Goal: Task Accomplishment & Management: Manage account settings

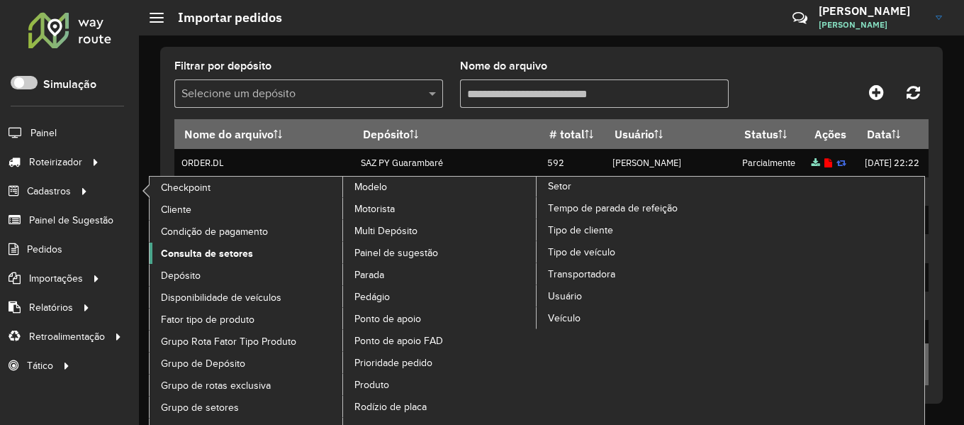
click at [189, 252] on span "Consulta de setores" at bounding box center [207, 253] width 92 height 15
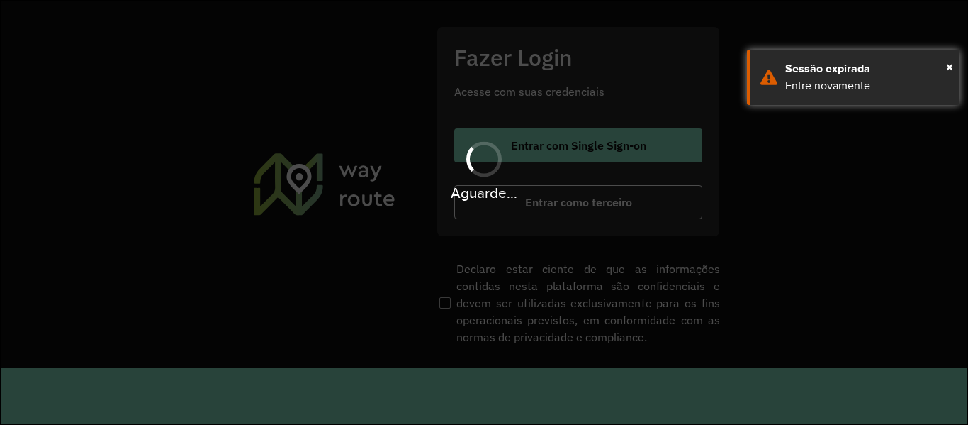
click at [554, 79] on div "Aguarde..." at bounding box center [484, 212] width 968 height 425
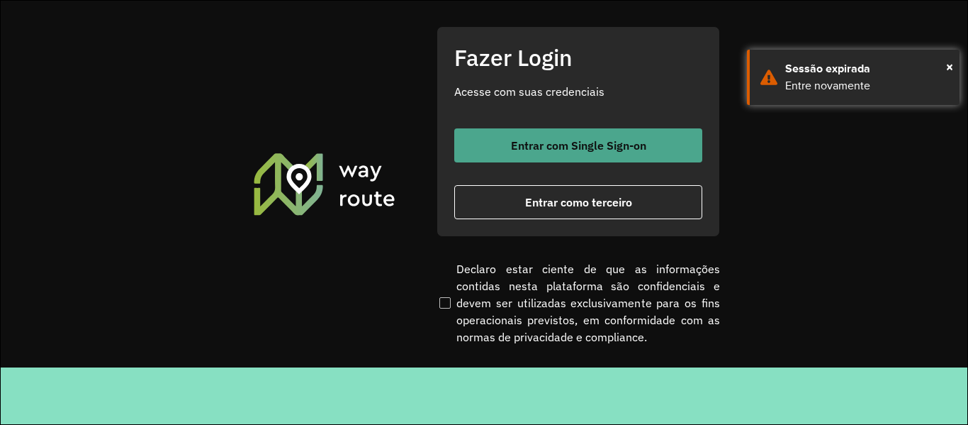
click at [561, 137] on button "Entrar com Single Sign-on" at bounding box center [578, 145] width 248 height 34
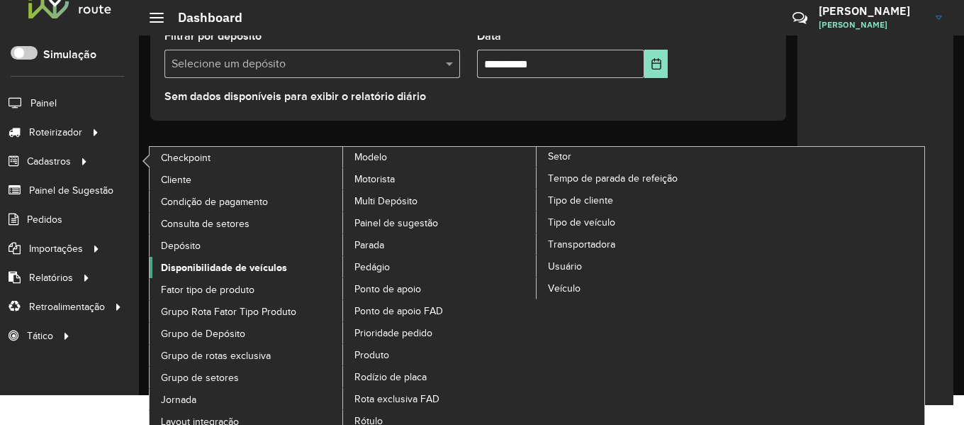
scroll to position [39, 0]
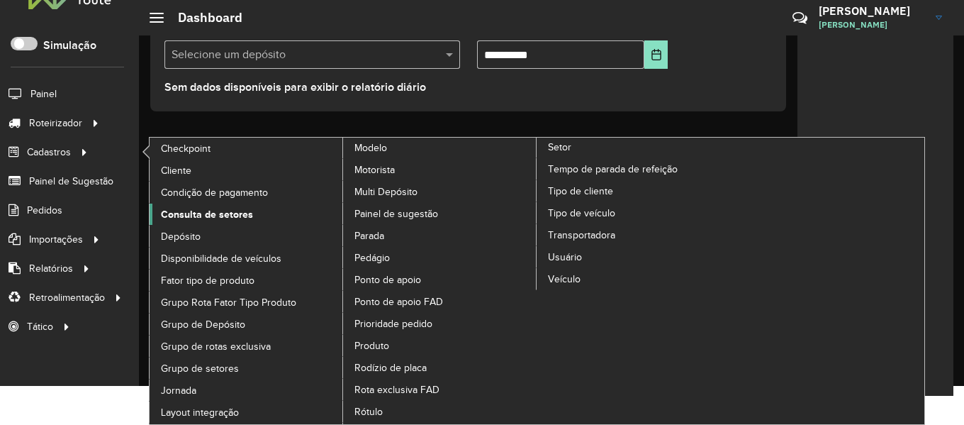
click at [213, 210] on span "Consulta de setores" at bounding box center [207, 214] width 92 height 15
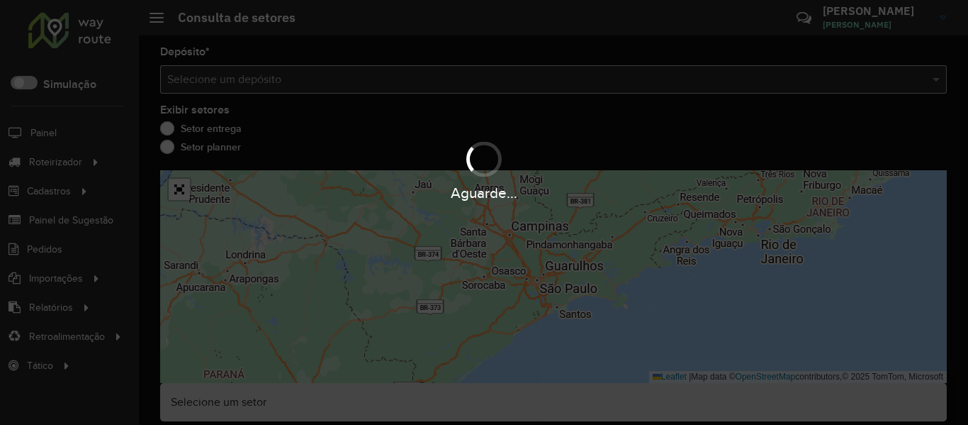
click at [305, 86] on input "text" at bounding box center [539, 80] width 744 height 17
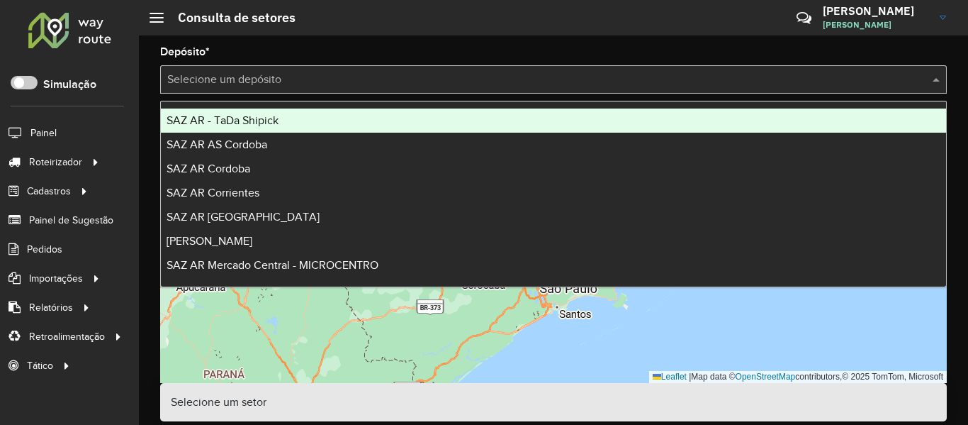
click at [305, 86] on input "text" at bounding box center [539, 80] width 744 height 17
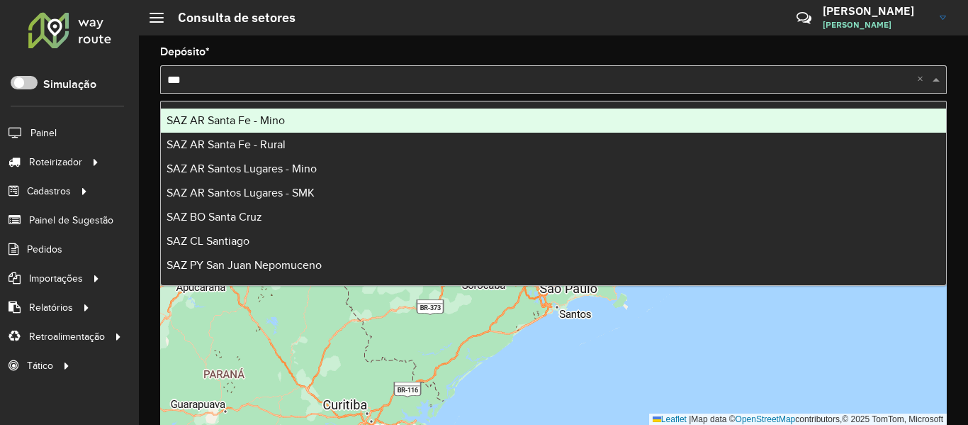
type input "****"
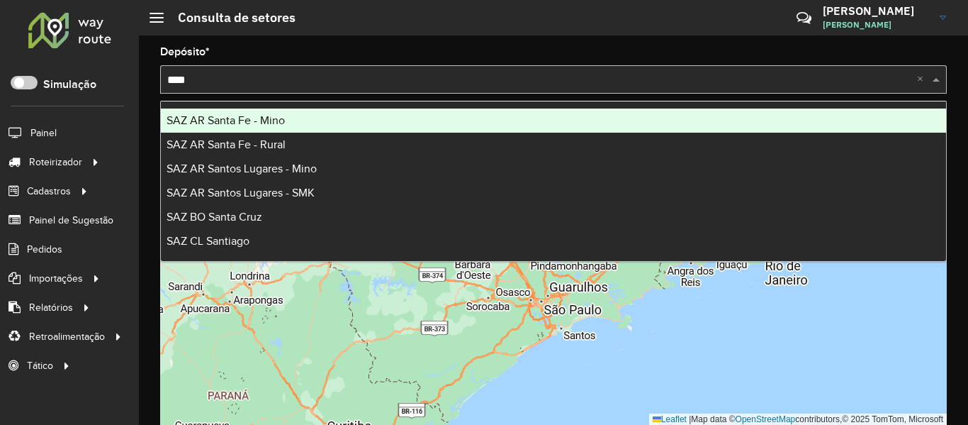
click at [305, 123] on div "SAZ AR Santa Fe - Mino" at bounding box center [553, 120] width 785 height 24
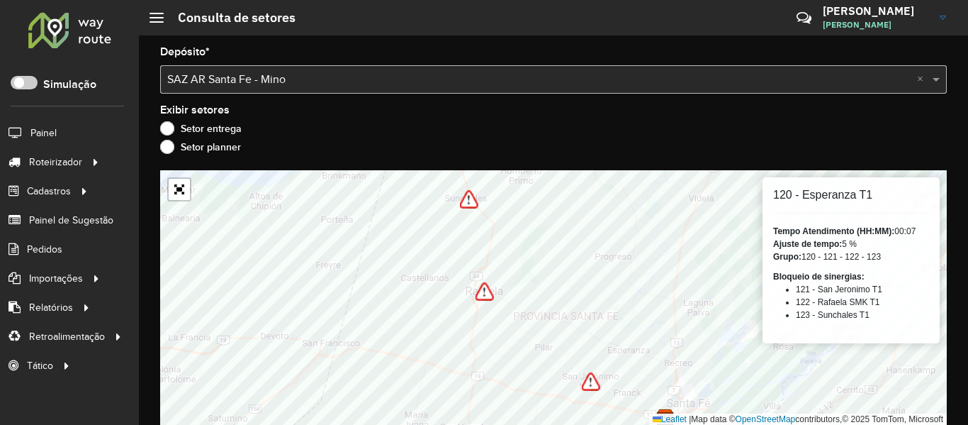
click at [79, 37] on div at bounding box center [70, 29] width 86 height 37
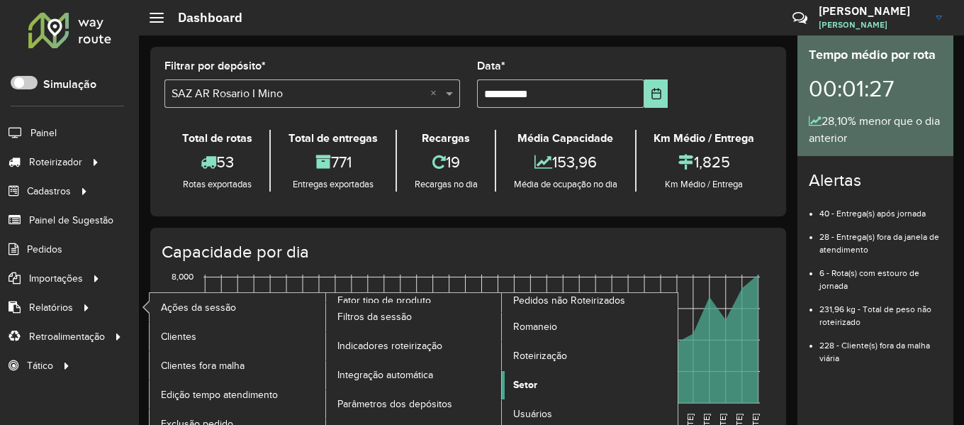
click at [532, 387] on span "Setor" at bounding box center [525, 384] width 24 height 15
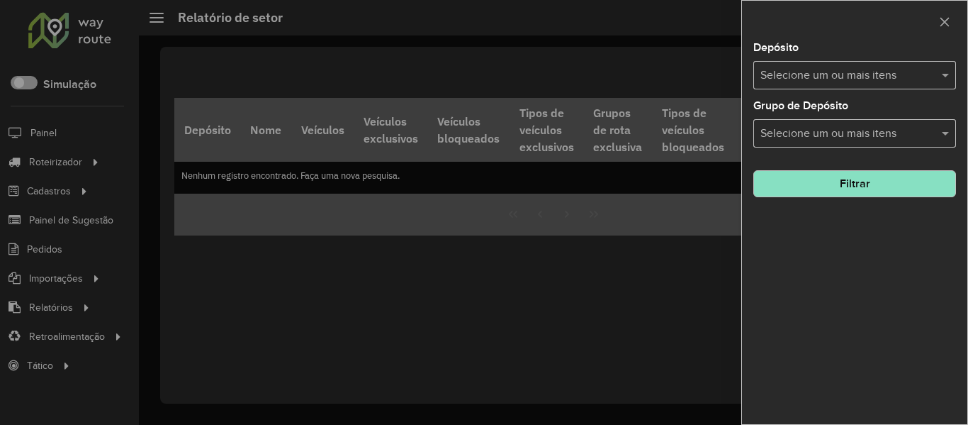
click at [845, 79] on input "text" at bounding box center [847, 75] width 181 height 17
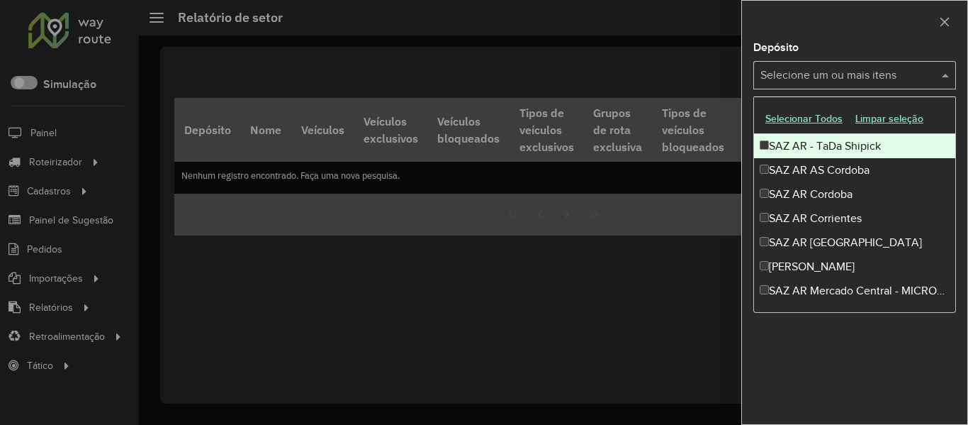
click at [880, 26] on div at bounding box center [854, 22] width 225 height 42
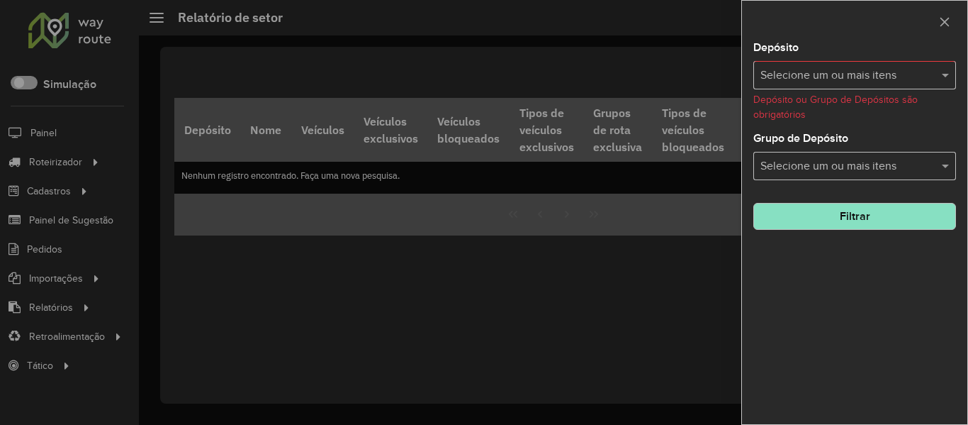
click at [911, 171] on input "text" at bounding box center [847, 166] width 181 height 17
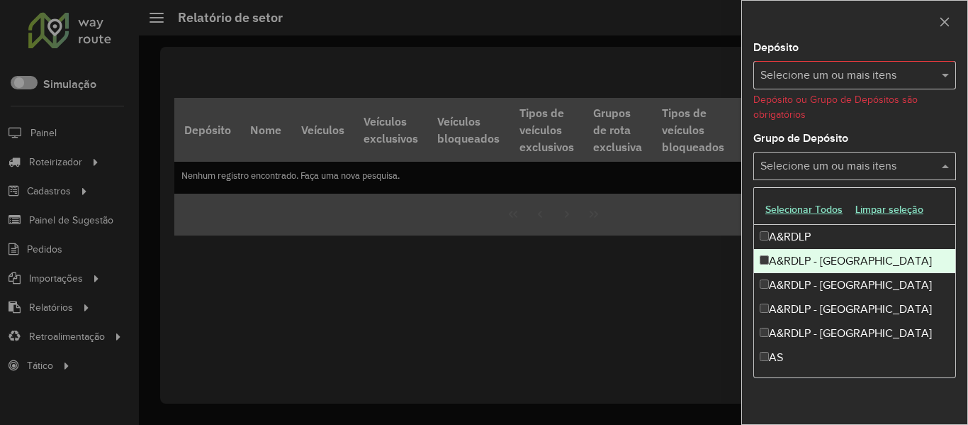
click at [825, 255] on div "A&RDLP - Argentina" at bounding box center [854, 261] width 201 height 24
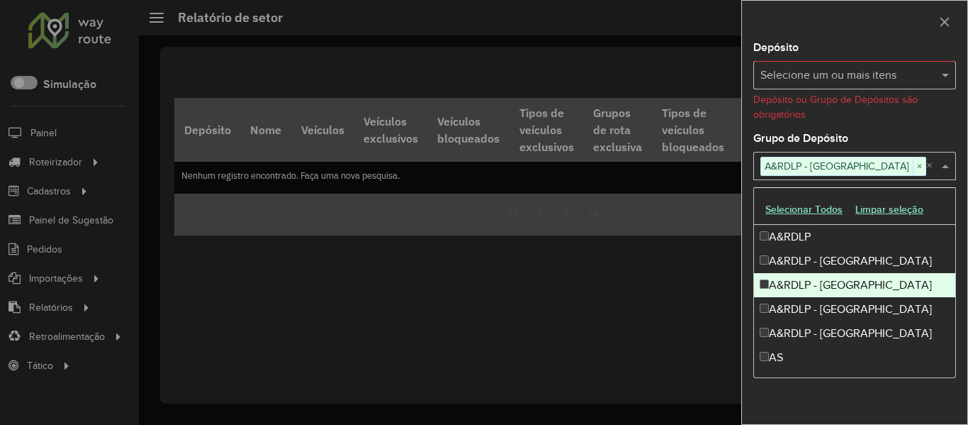
click at [829, 281] on div "A&RDLP - Bolívia" at bounding box center [854, 285] width 201 height 24
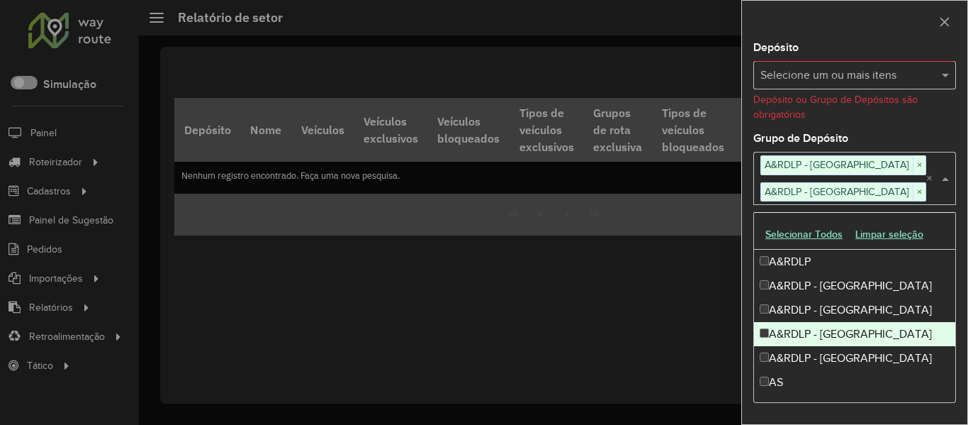
click at [834, 335] on div "A&RDLP - Paraguai" at bounding box center [854, 334] width 201 height 24
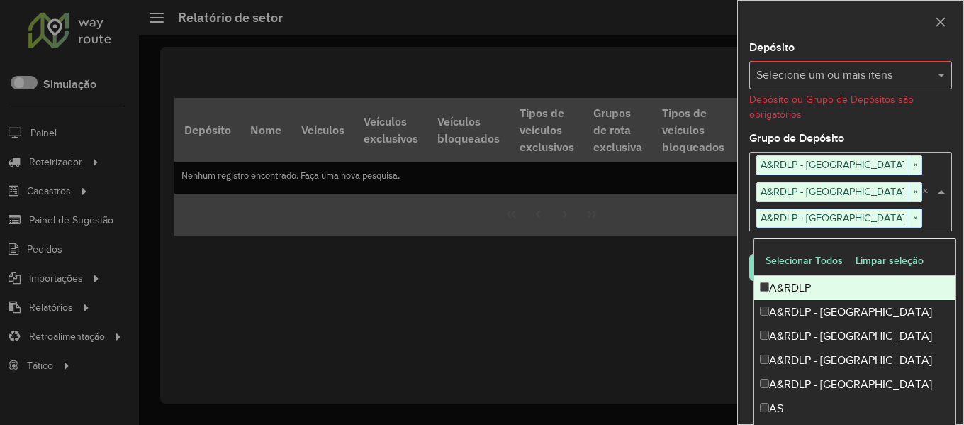
click at [906, 132] on div "Depósito Selecione um ou mais itens Depósito ou Grupo de Depósitos são obrigató…" at bounding box center [850, 233] width 225 height 381
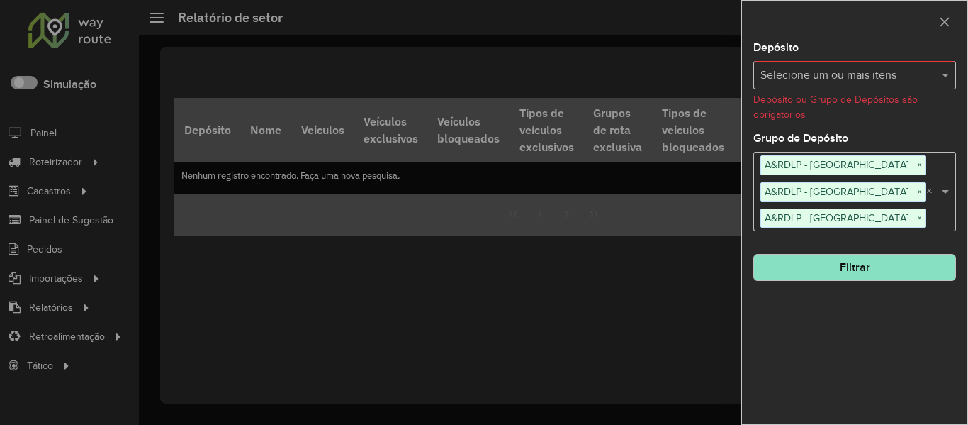
click at [884, 270] on button "Filtrar" at bounding box center [855, 267] width 203 height 27
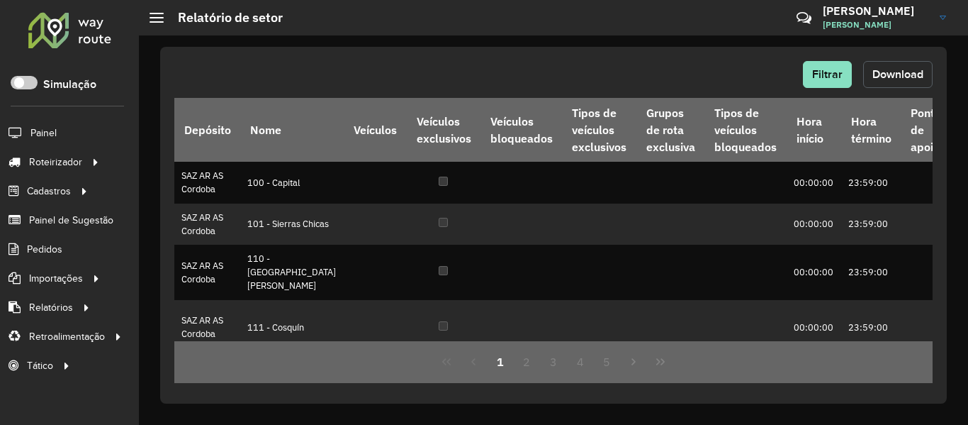
click at [890, 72] on span "Download" at bounding box center [898, 74] width 51 height 12
click at [89, 23] on div at bounding box center [70, 29] width 86 height 37
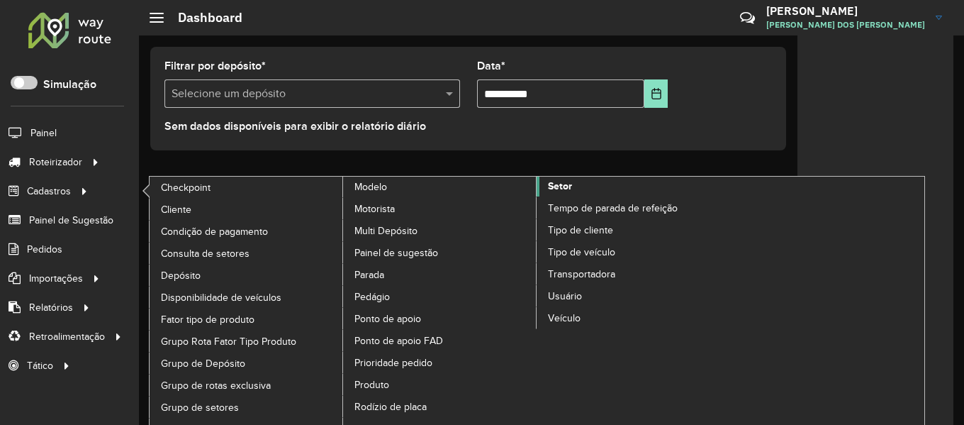
click at [568, 188] on span "Setor" at bounding box center [560, 186] width 24 height 15
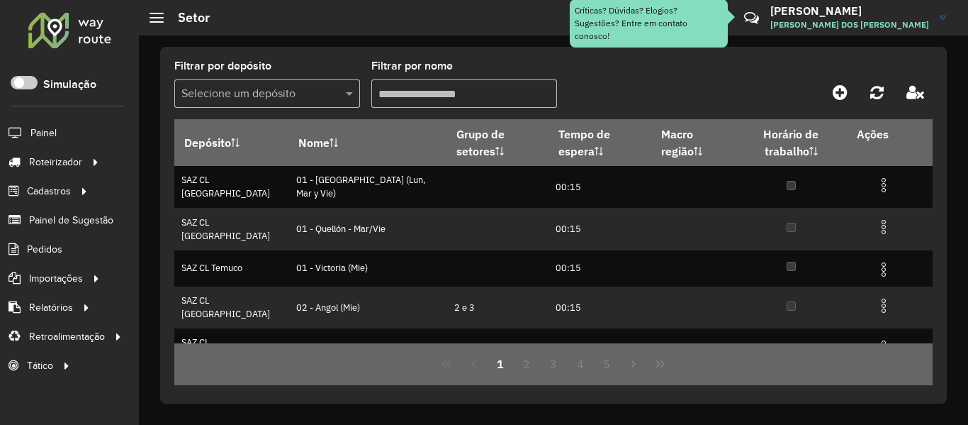
click at [304, 92] on input "text" at bounding box center [252, 94] width 143 height 17
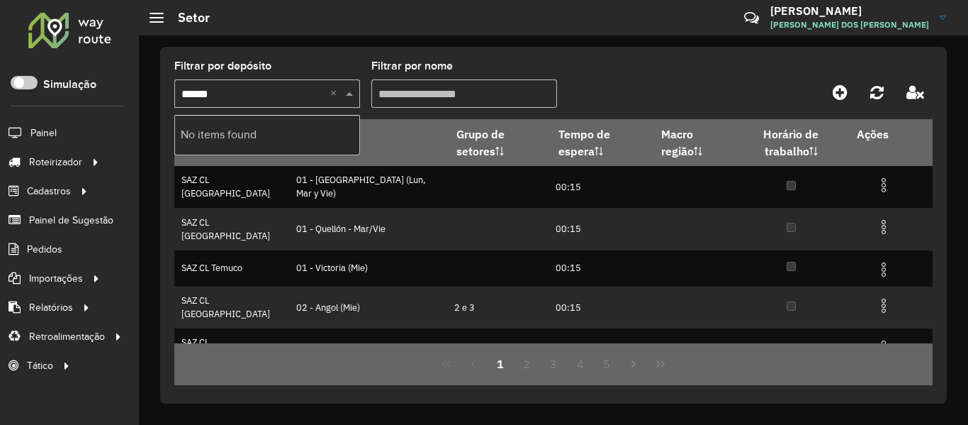
type input "*****"
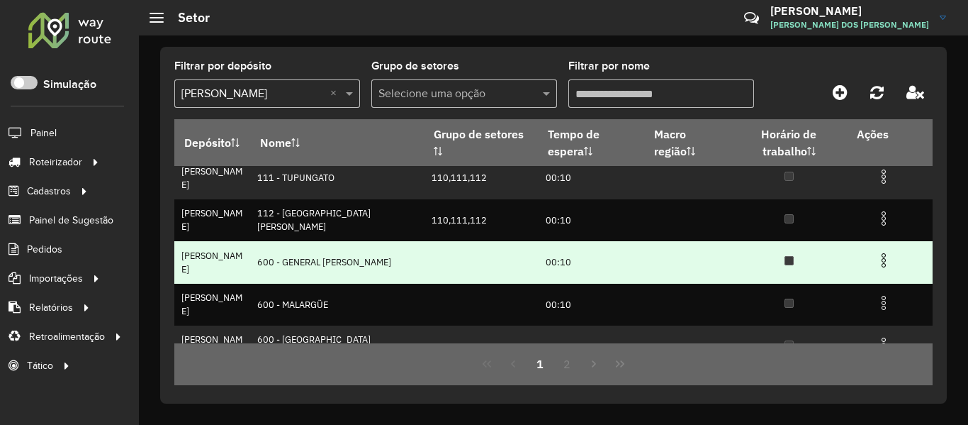
scroll to position [328, 0]
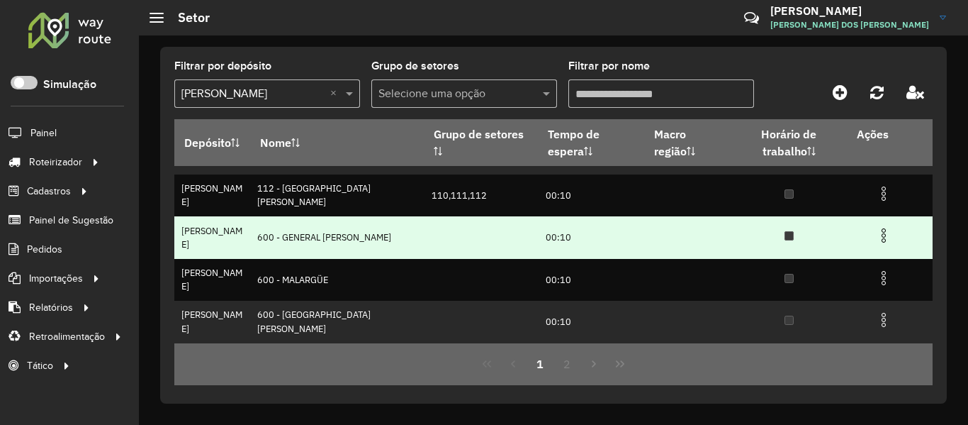
click at [878, 234] on img at bounding box center [883, 235] width 17 height 17
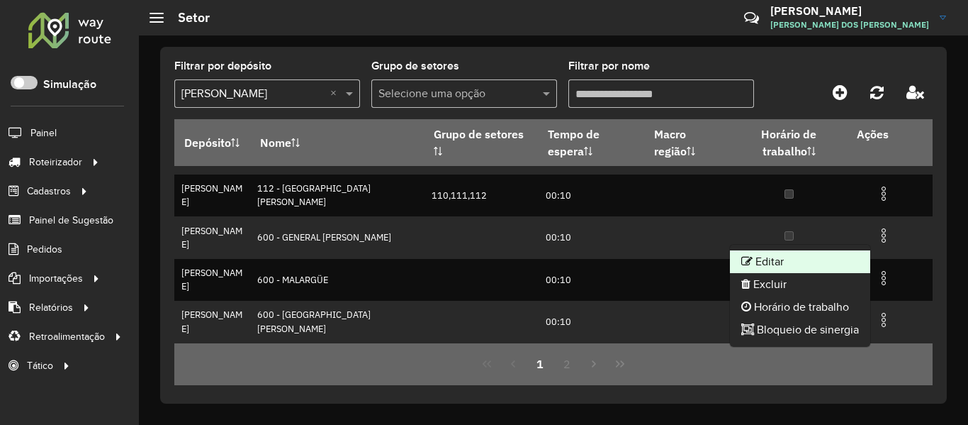
click at [777, 259] on li "Editar" at bounding box center [800, 261] width 140 height 23
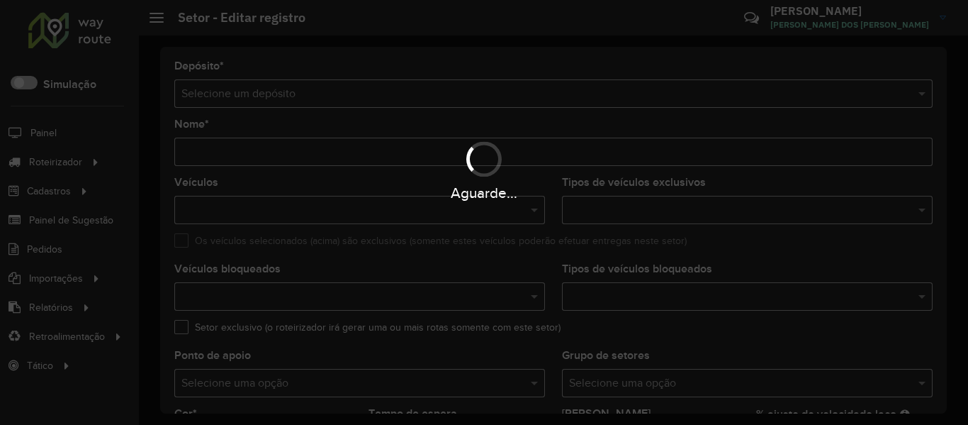
type input "**********"
type input "*******"
type input "*****"
type input "****"
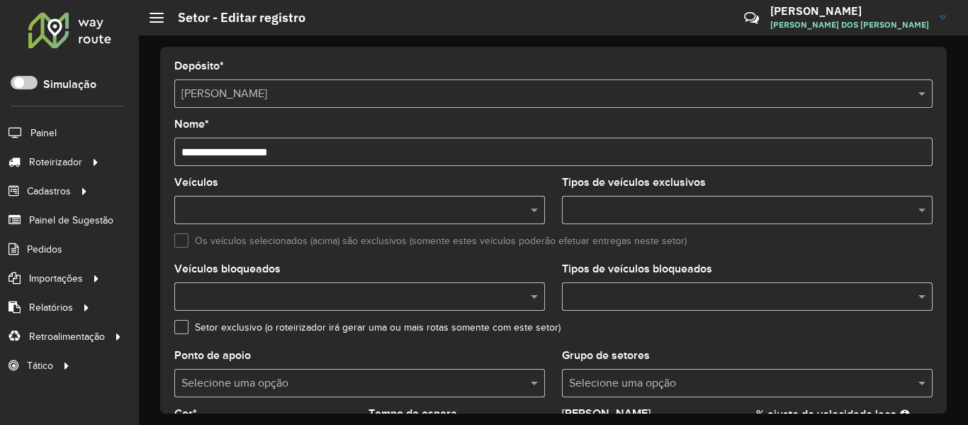
drag, startPoint x: 193, startPoint y: 155, endPoint x: 148, endPoint y: 149, distance: 45.0
click at [148, 149] on div "**********" at bounding box center [553, 229] width 829 height 389
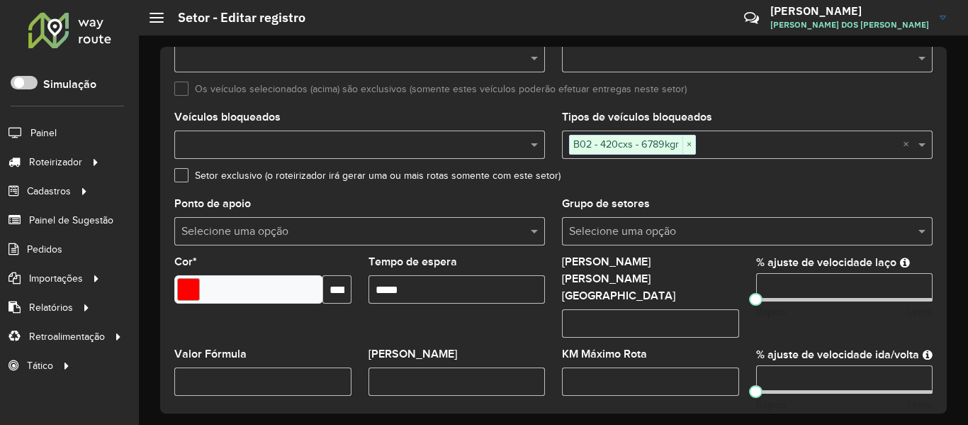
scroll to position [284, 0]
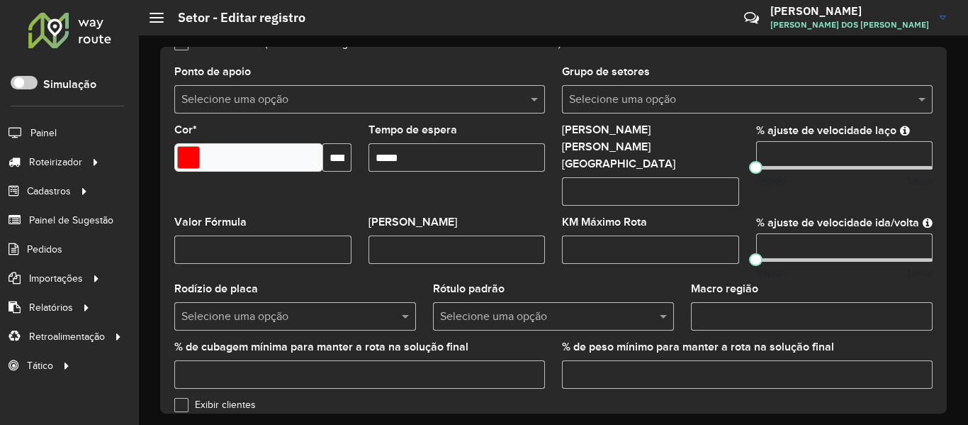
type input "**********"
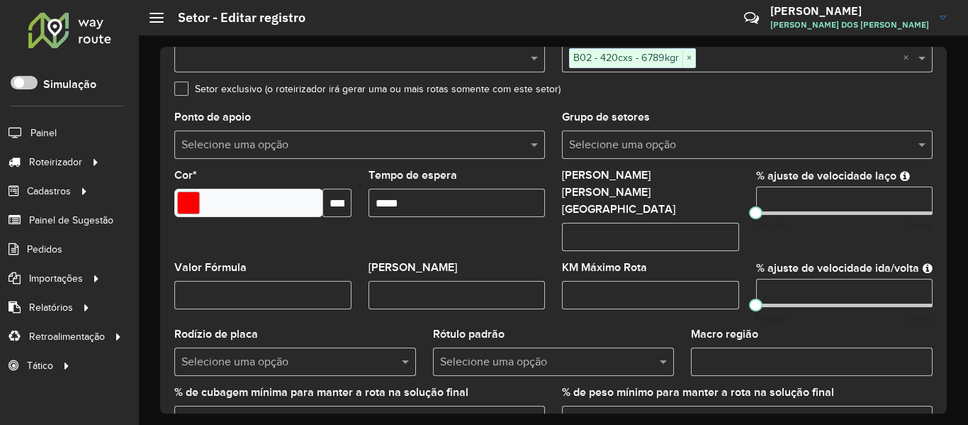
scroll to position [213, 0]
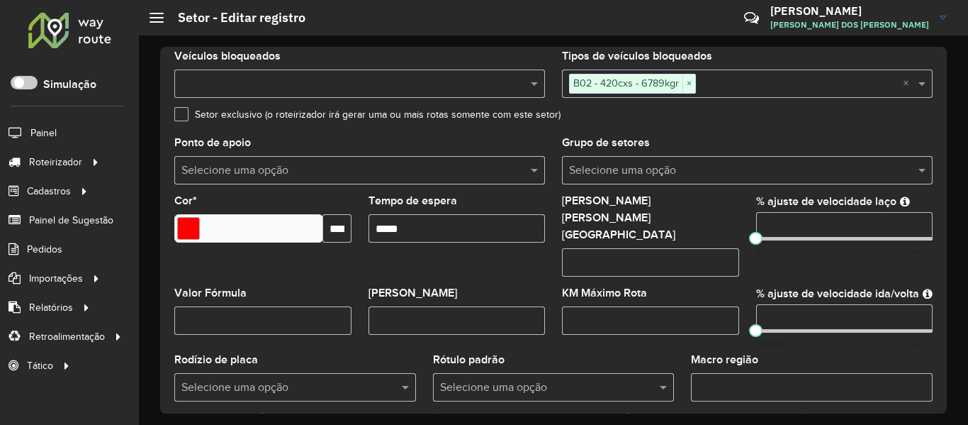
click at [452, 113] on label "Setor exclusivo (o roteirizador irá gerar uma ou mais rotas somente com este se…" at bounding box center [367, 114] width 386 height 15
click at [708, 199] on div "Máximo dias em rota" at bounding box center [650, 236] width 177 height 81
click at [698, 177] on input "text" at bounding box center [733, 170] width 328 height 17
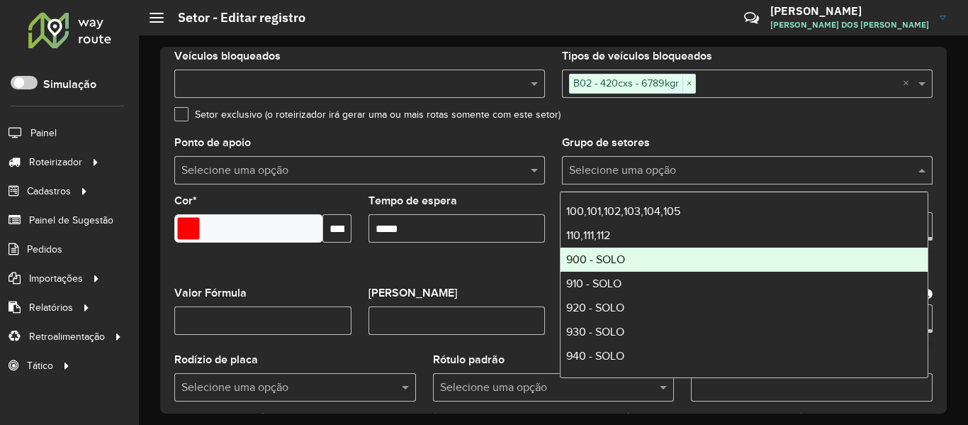
click at [626, 260] on div "900 - SOLO" at bounding box center [744, 259] width 367 height 24
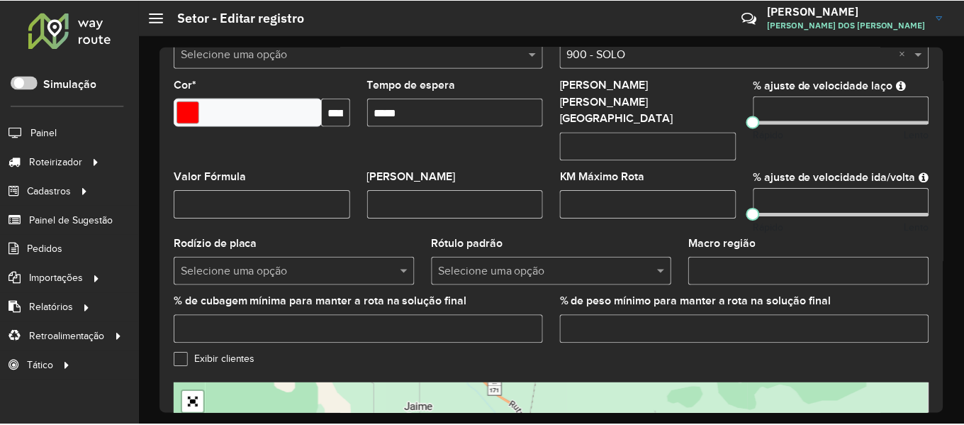
scroll to position [549, 0]
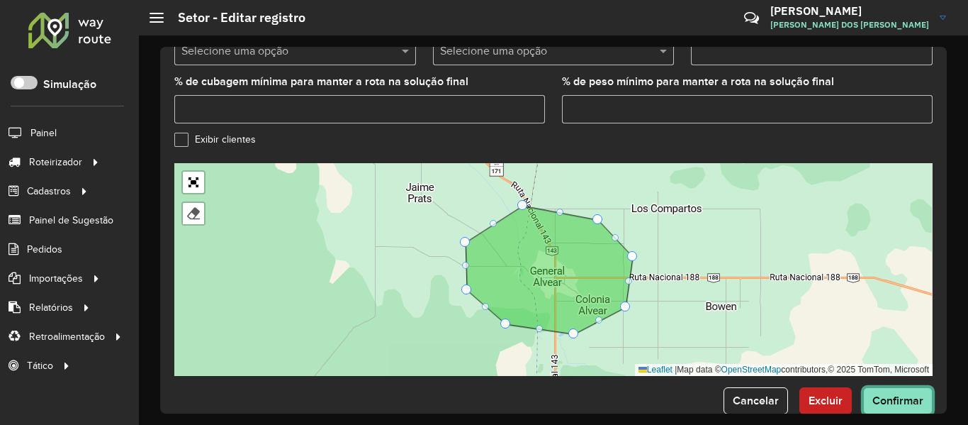
click at [883, 394] on span "Confirmar" at bounding box center [898, 400] width 51 height 12
click at [868, 387] on button "Confirmar" at bounding box center [897, 400] width 69 height 27
click at [885, 394] on span "Confirmar" at bounding box center [898, 400] width 51 height 12
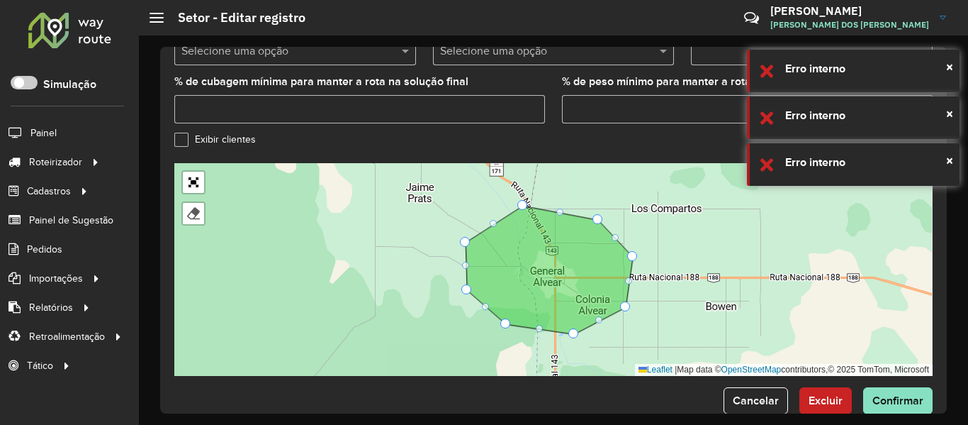
click at [130, 37] on div "Roteirizador AmbevTech" at bounding box center [69, 32] width 139 height 42
click at [86, 30] on div at bounding box center [70, 29] width 86 height 37
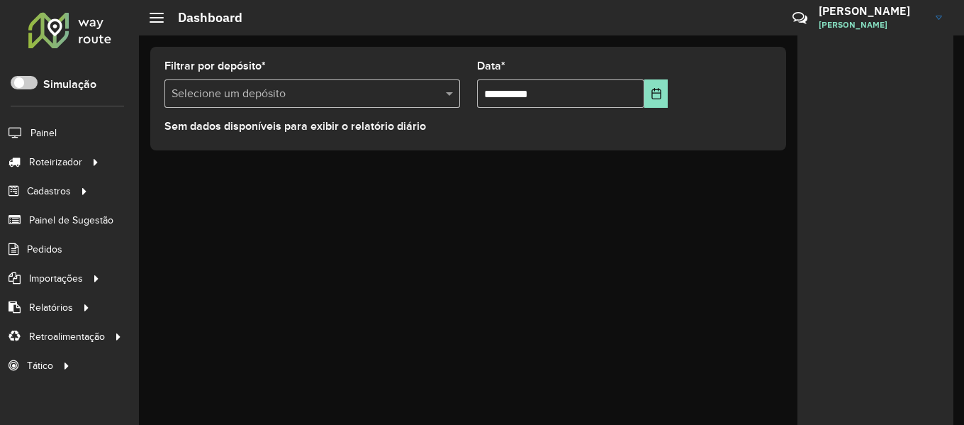
drag, startPoint x: 413, startPoint y: 162, endPoint x: 387, endPoint y: 166, distance: 25.9
click at [408, 164] on div "**********" at bounding box center [551, 229] width 825 height 389
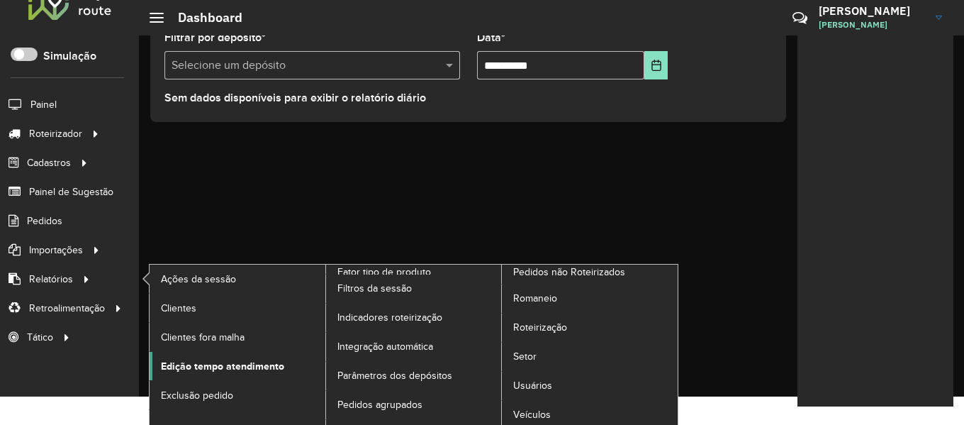
scroll to position [34, 0]
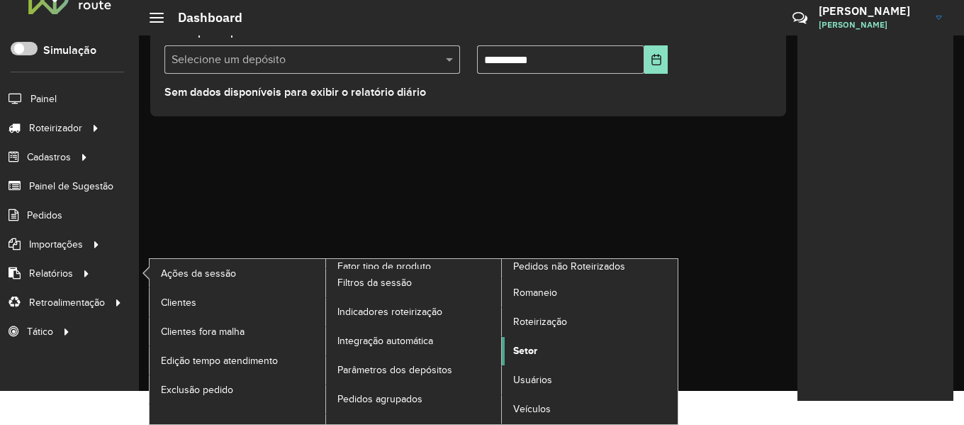
click at [527, 350] on span "Setor" at bounding box center [525, 350] width 24 height 15
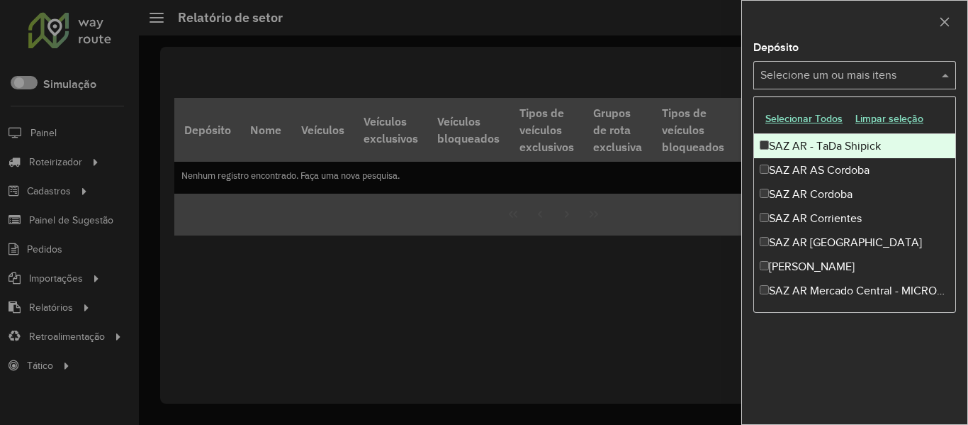
click at [812, 81] on input "text" at bounding box center [847, 75] width 181 height 17
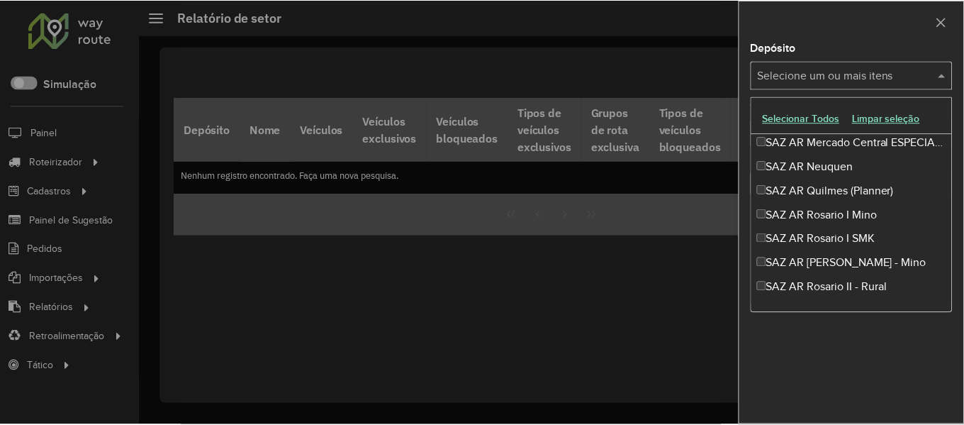
scroll to position [213, 0]
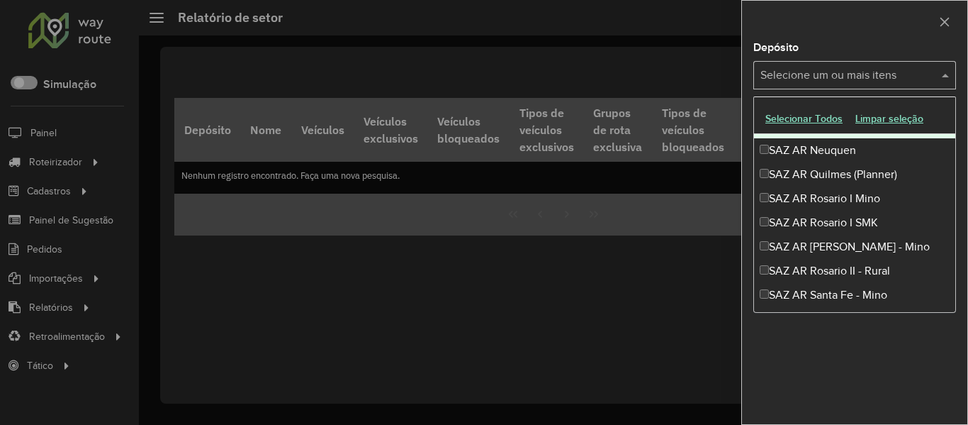
click at [801, 109] on button "Selecionar Todos" at bounding box center [804, 119] width 90 height 22
click at [802, 119] on button "Selecionar Todos" at bounding box center [804, 119] width 90 height 22
click at [912, 74] on input "text" at bounding box center [896, 75] width 60 height 17
click at [925, 72] on input "text" at bounding box center [896, 75] width 60 height 17
click at [905, 33] on div at bounding box center [854, 22] width 225 height 42
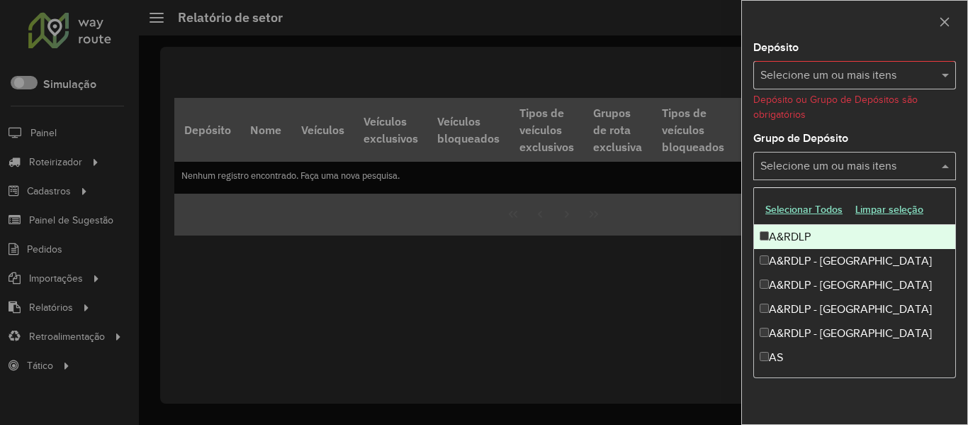
click at [885, 159] on input "text" at bounding box center [847, 166] width 181 height 17
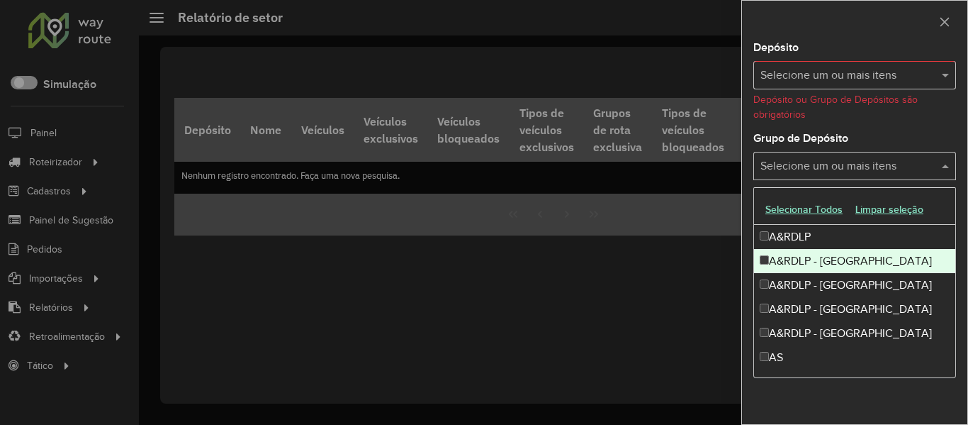
click at [812, 262] on div "A&RDLP - Argentina" at bounding box center [854, 261] width 201 height 24
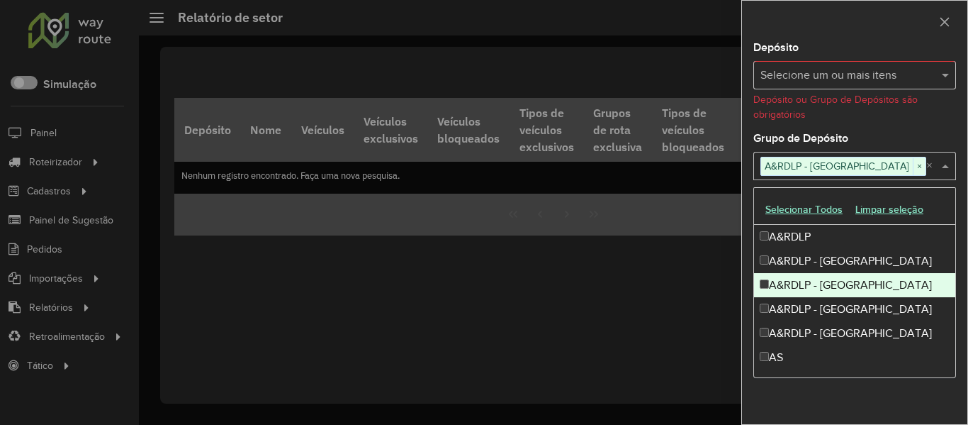
click at [828, 283] on div "A&RDLP - Bolívia" at bounding box center [854, 285] width 201 height 24
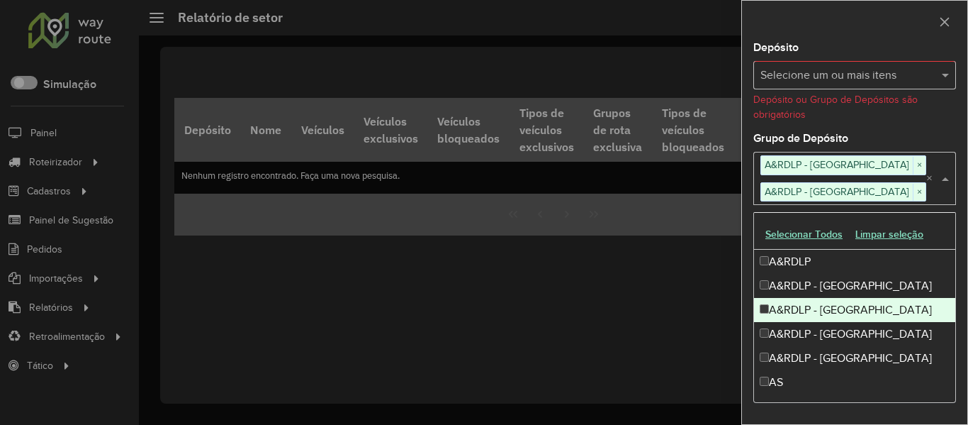
click at [838, 308] on div "A&RDLP - Bolívia" at bounding box center [854, 310] width 201 height 24
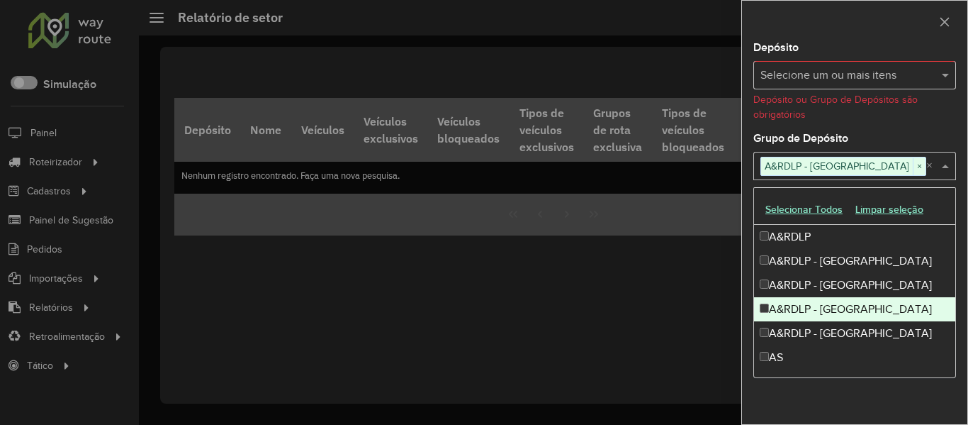
click at [838, 308] on div "A&RDLP - Paraguai" at bounding box center [854, 309] width 201 height 24
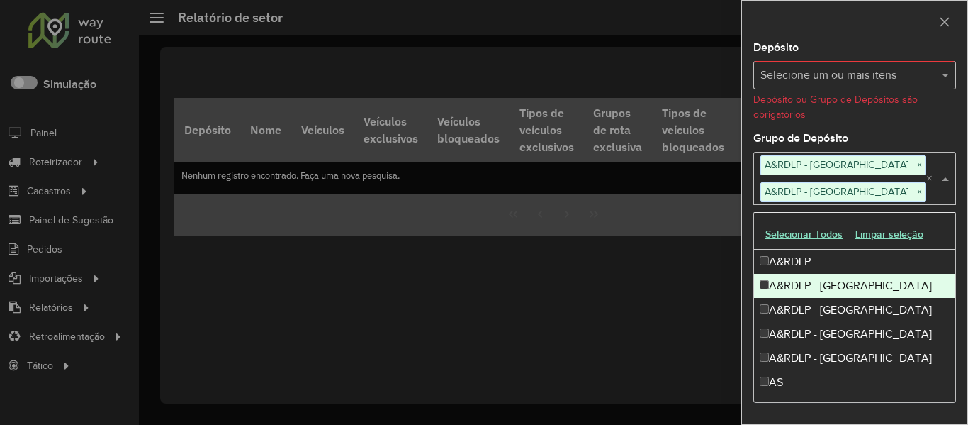
click at [843, 291] on div "A&RDLP - Argentina" at bounding box center [854, 286] width 201 height 24
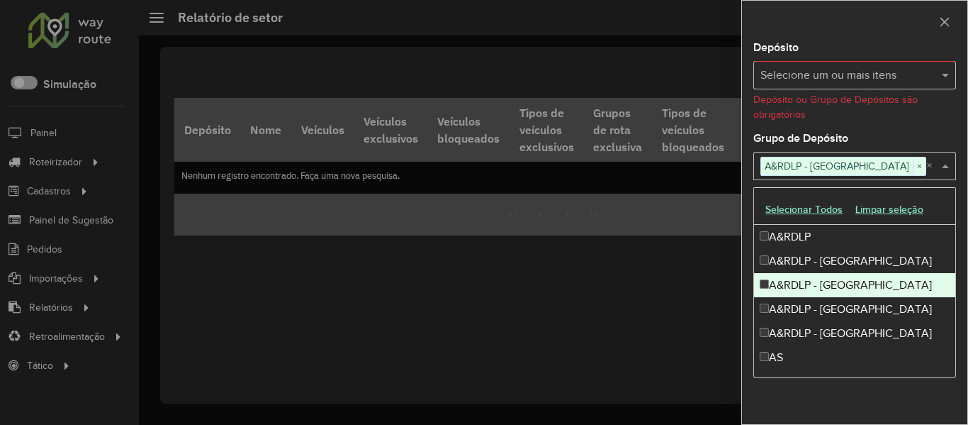
click at [841, 287] on div "A&RDLP - Bolívia" at bounding box center [854, 285] width 201 height 24
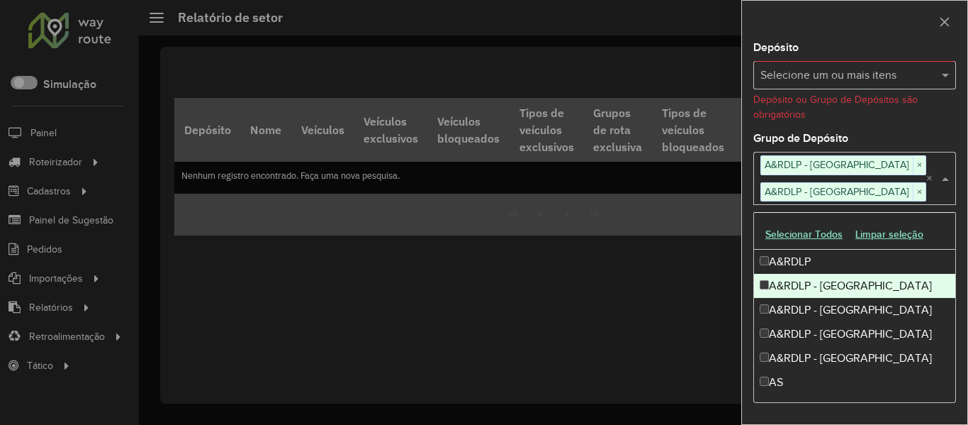
click at [840, 286] on div "A&RDLP - Argentina" at bounding box center [854, 286] width 201 height 24
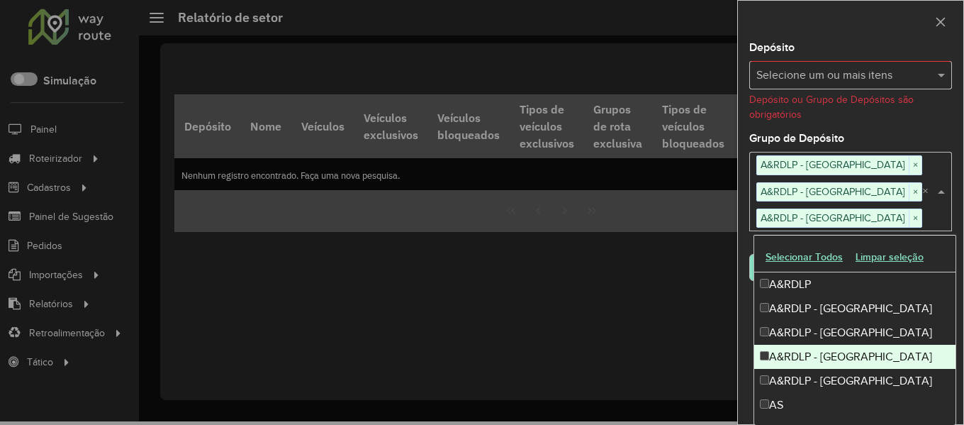
scroll to position [4, 0]
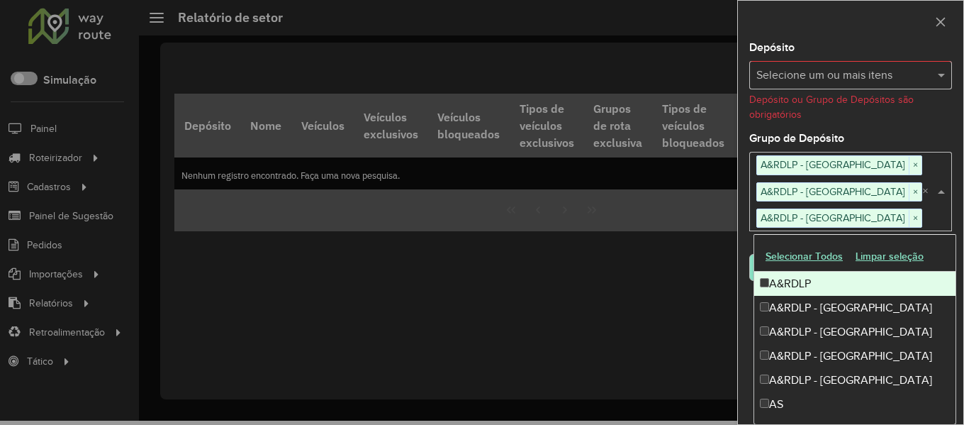
click at [901, 125] on div "Depósito Selecione um ou mais itens Depósito ou Grupo de Depósitos são obrigató…" at bounding box center [850, 233] width 225 height 381
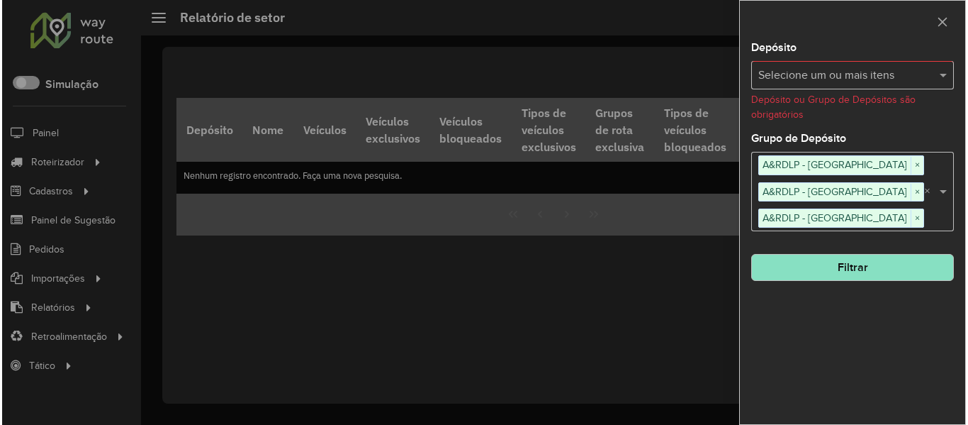
scroll to position [0, 0]
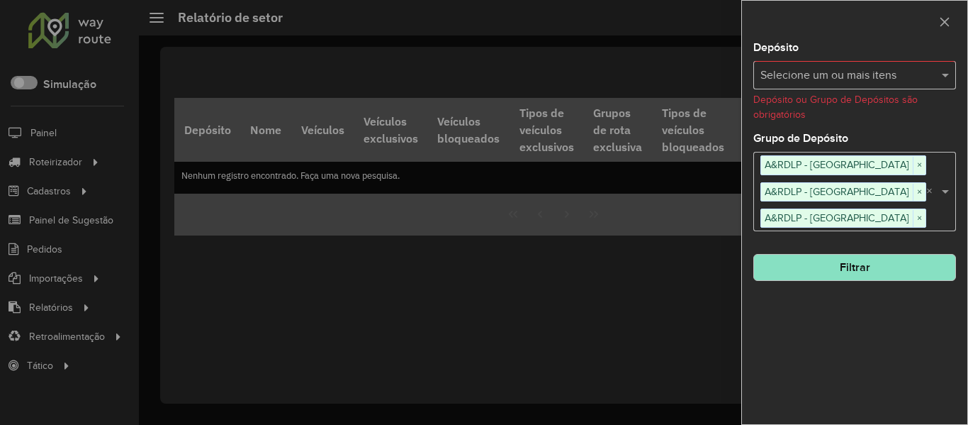
click at [863, 265] on button "Filtrar" at bounding box center [855, 267] width 203 height 27
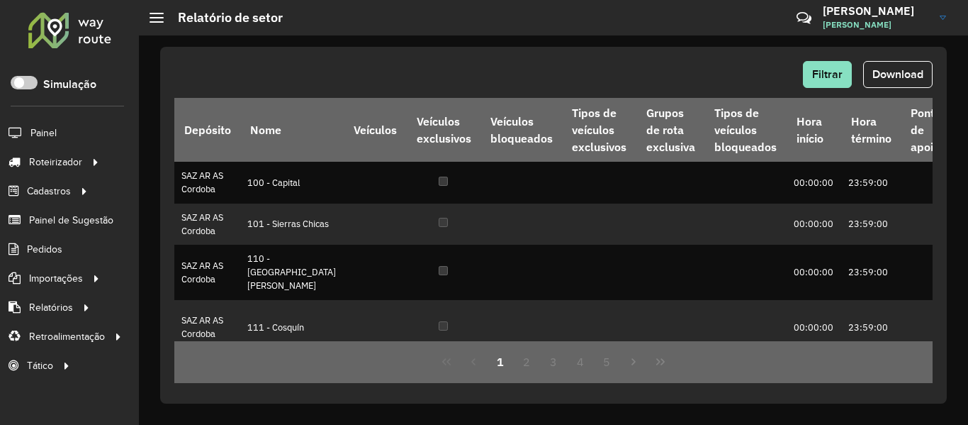
click at [108, 26] on div at bounding box center [70, 29] width 86 height 37
